Goal: Transaction & Acquisition: Obtain resource

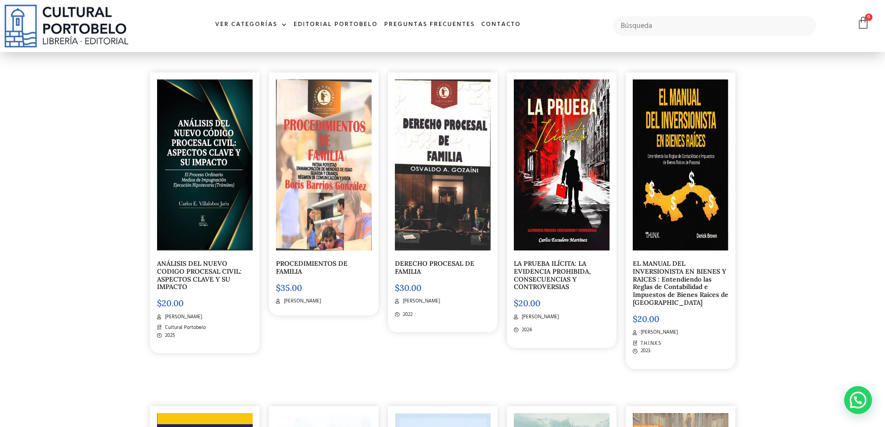
scroll to position [2973, 0]
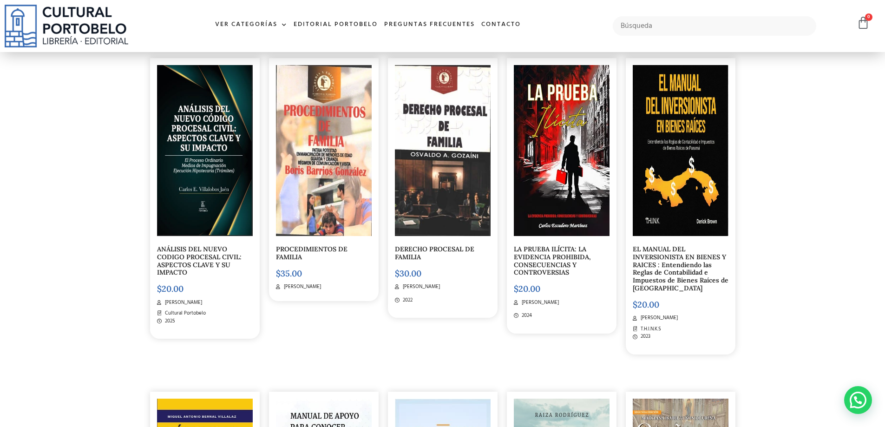
click at [190, 255] on link "ANÁLISIS DEL NUEVO CODIGO PROCESAL CIVIL: ASPECTOS CLAVE Y SU IMPACTO" at bounding box center [199, 261] width 85 height 32
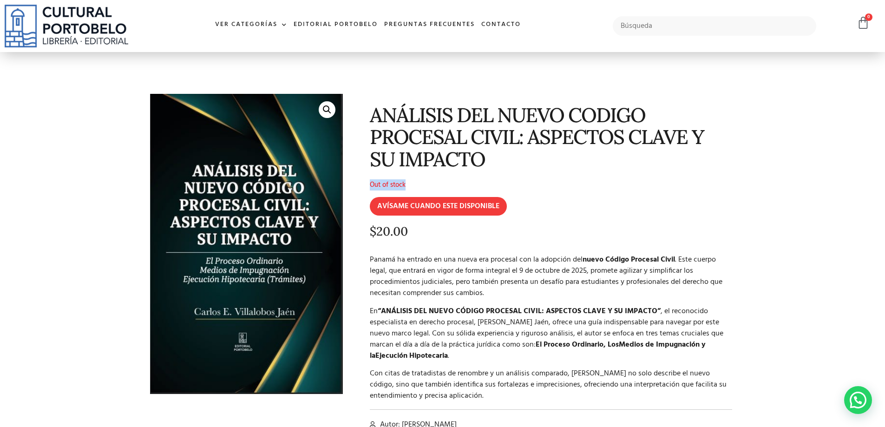
drag, startPoint x: 410, startPoint y: 183, endPoint x: 364, endPoint y: 182, distance: 46.0
click at [364, 182] on div "ANÁLISIS DEL NUEVO CODIGO PROCESAL CIVIL: ASPECTOS CLAVE Y SU IMPACTO Out of st…" at bounding box center [543, 277] width 392 height 377
copy p "Out of stock"
click at [554, 255] on p "Panamá ha entrado en una nueva era procesal con la adopción del nuevo Código Pr…" at bounding box center [551, 276] width 363 height 45
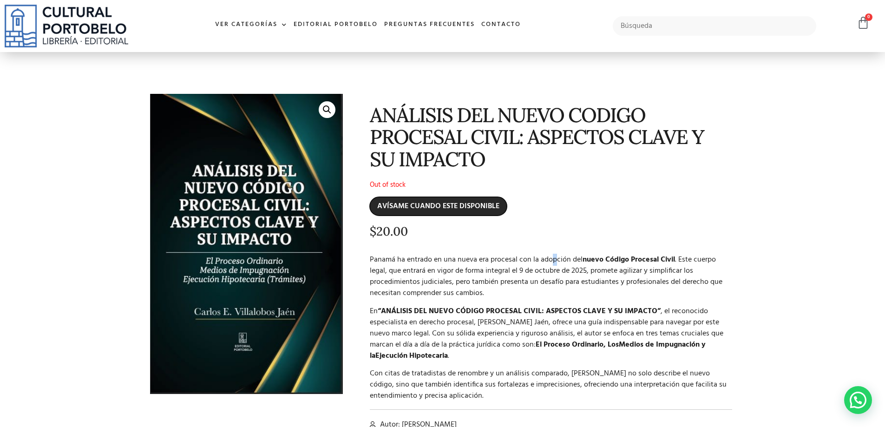
click at [433, 207] on input "AVÍSAME CUANDO ESTE DISPONIBLE" at bounding box center [438, 206] width 137 height 19
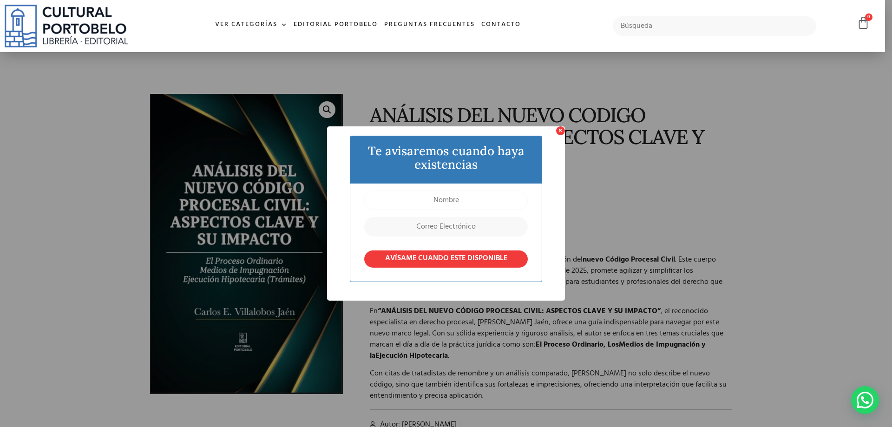
click at [426, 199] on input "text" at bounding box center [445, 200] width 163 height 20
type input "o"
type input "[PERSON_NAME]"
click at [415, 225] on input "email" at bounding box center [445, 227] width 163 height 20
type input "O"
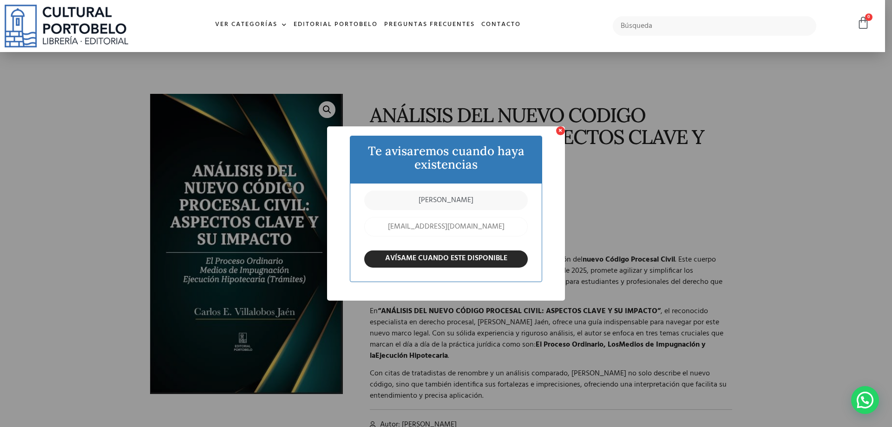
type input "[EMAIL_ADDRESS][DOMAIN_NAME]"
click at [407, 255] on input "AVÍSAME CUANDO ESTE DISPONIBLE" at bounding box center [445, 258] width 163 height 17
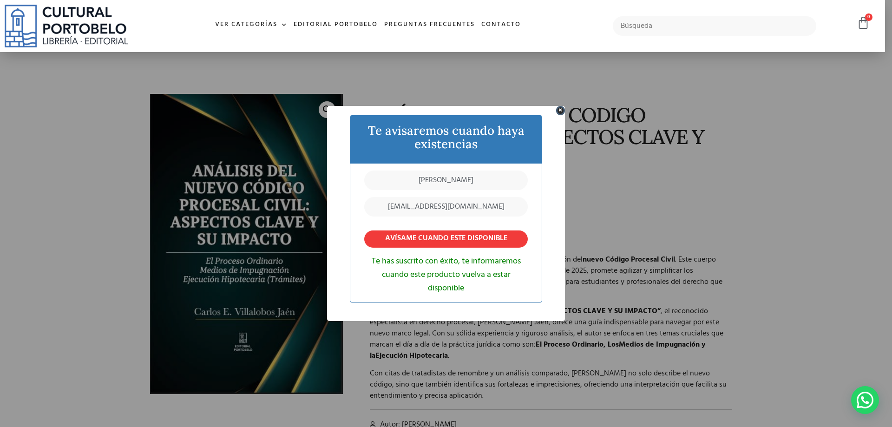
click at [561, 111] on button "×" at bounding box center [560, 110] width 9 height 9
